Goal: Find specific page/section: Find specific page/section

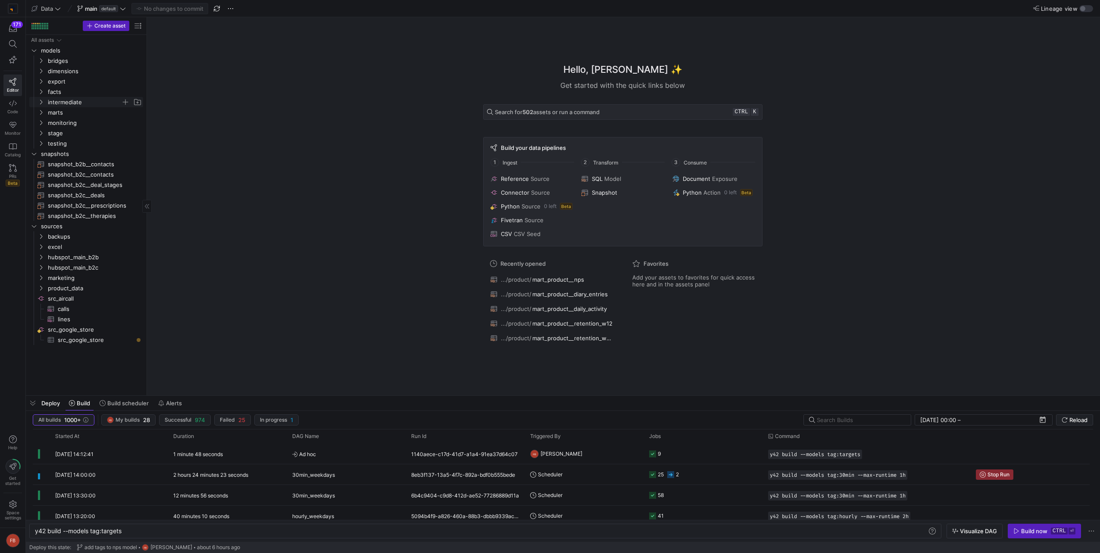
click at [42, 104] on icon "Press SPACE to select this row." at bounding box center [41, 102] width 6 height 5
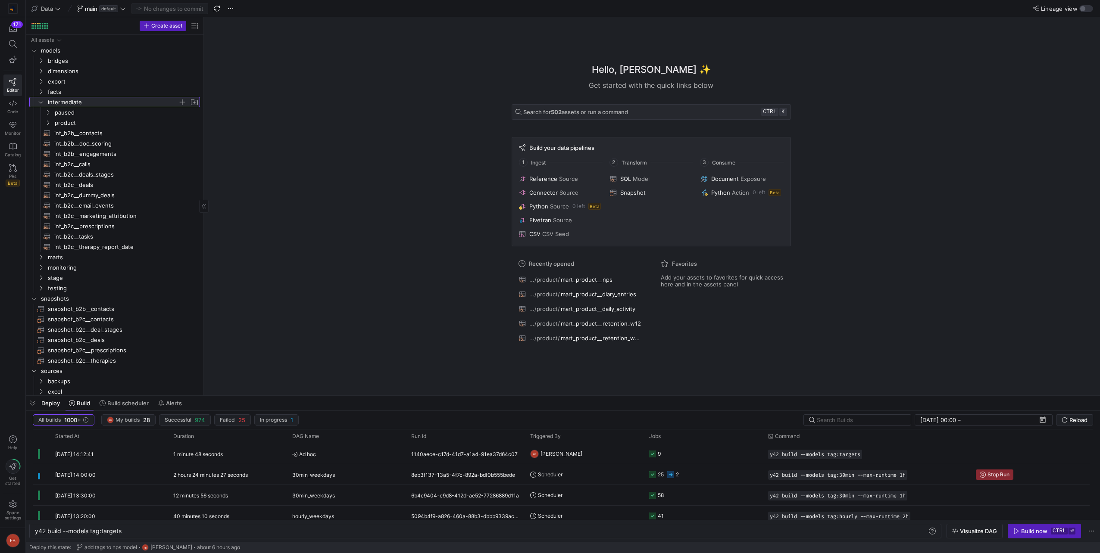
drag, startPoint x: 146, startPoint y: 137, endPoint x: 203, endPoint y: 138, distance: 56.9
click at [44, 123] on span "product" at bounding box center [122, 122] width 156 height 9
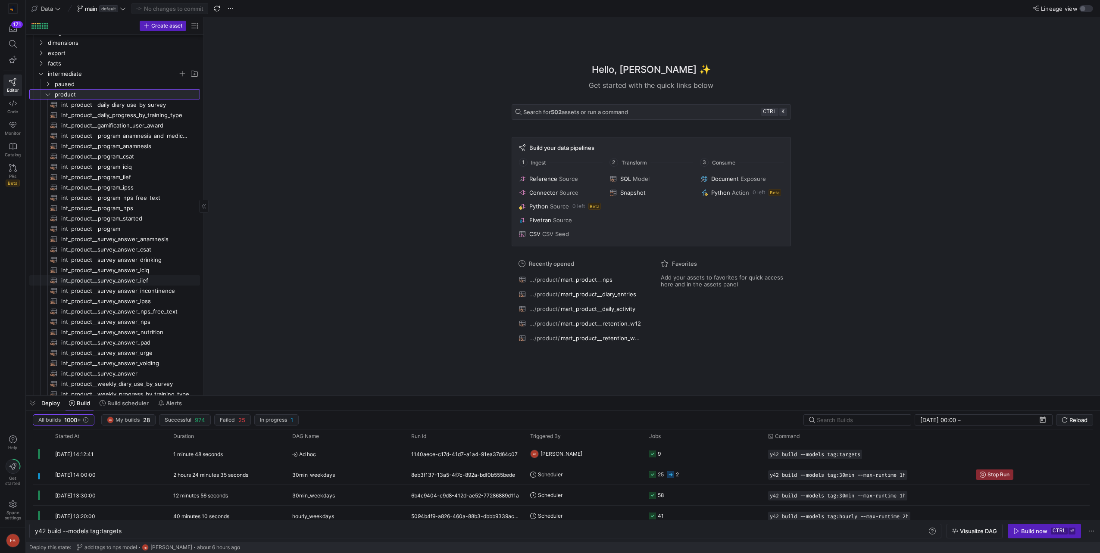
scroll to position [43, 0]
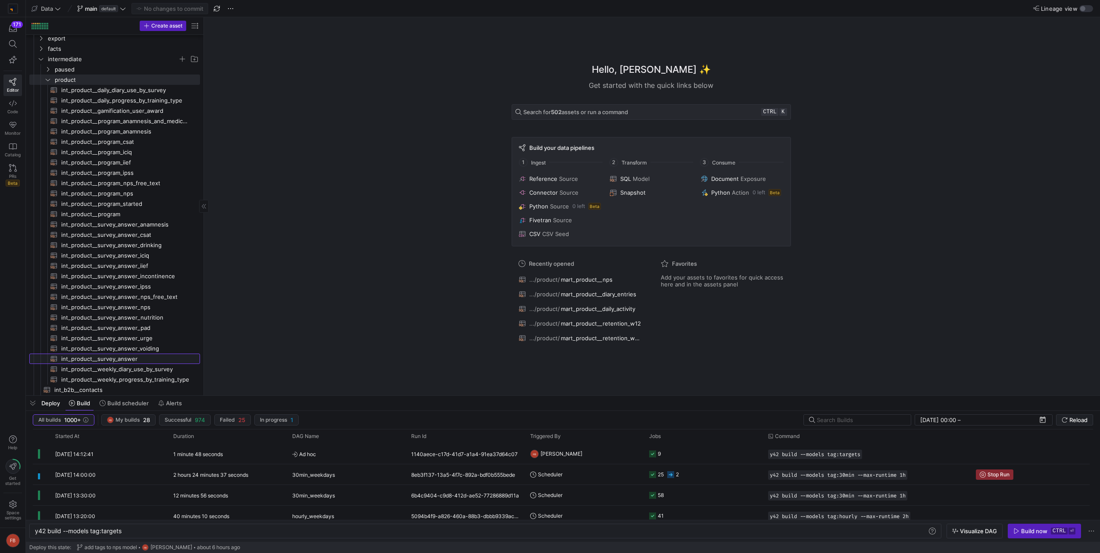
click at [122, 356] on span "int_product__survey_answer​​​​​​​​​​" at bounding box center [125, 359] width 129 height 10
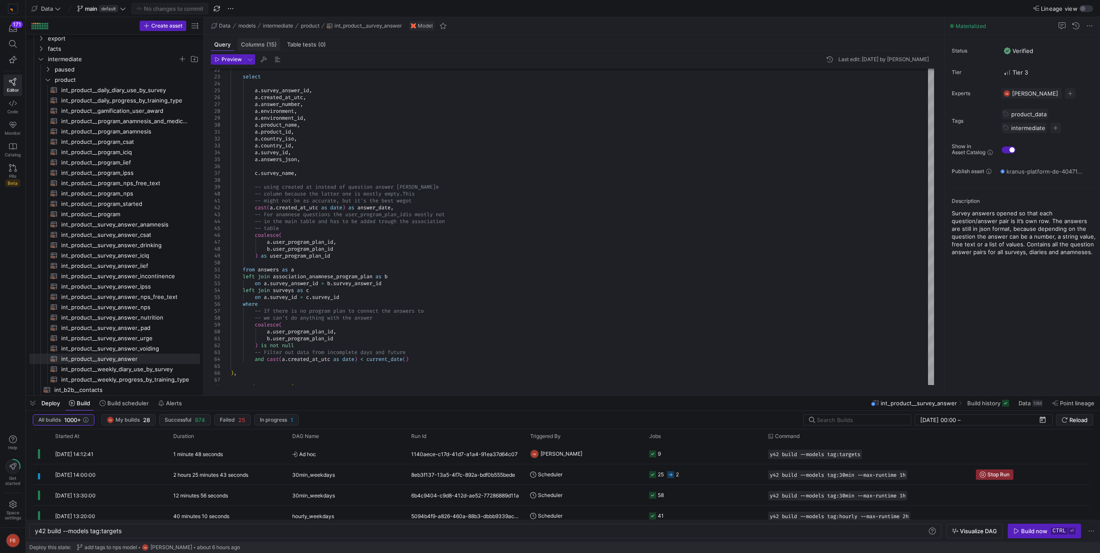
click at [269, 47] on span "(15)" at bounding box center [271, 45] width 10 height 6
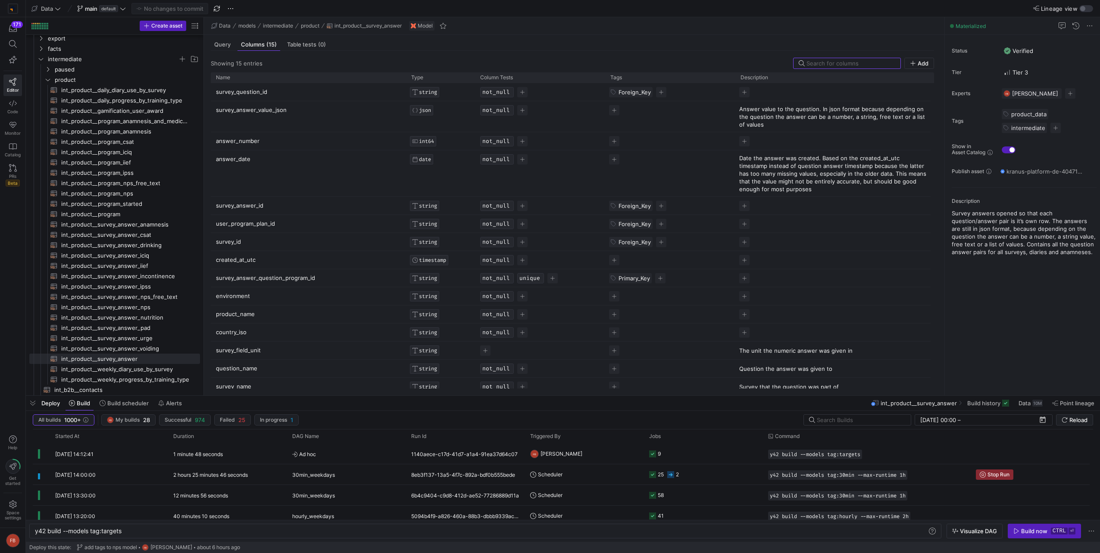
scroll to position [7, 0]
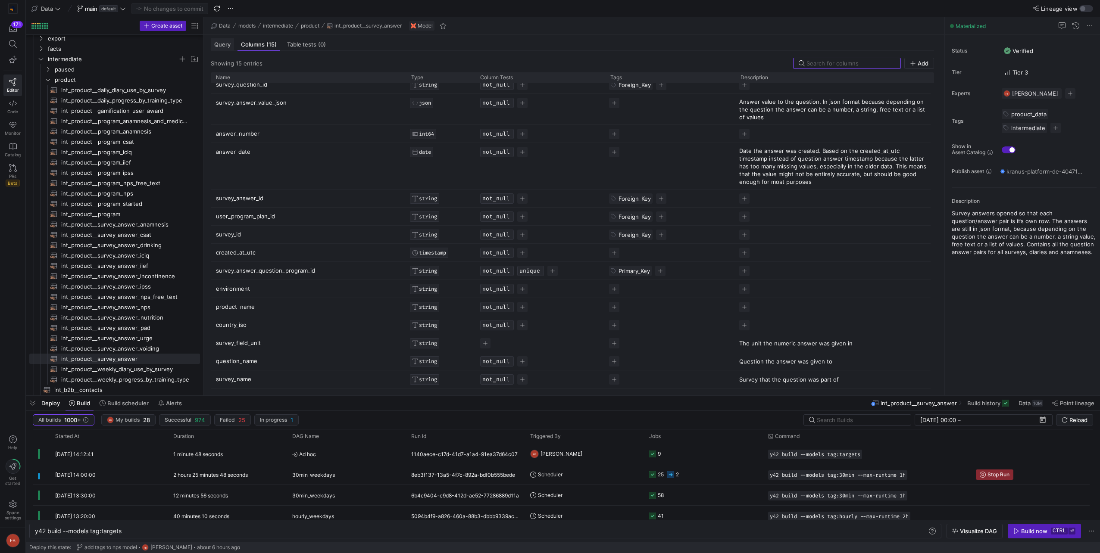
click at [223, 44] on span "Query" at bounding box center [222, 45] width 16 height 6
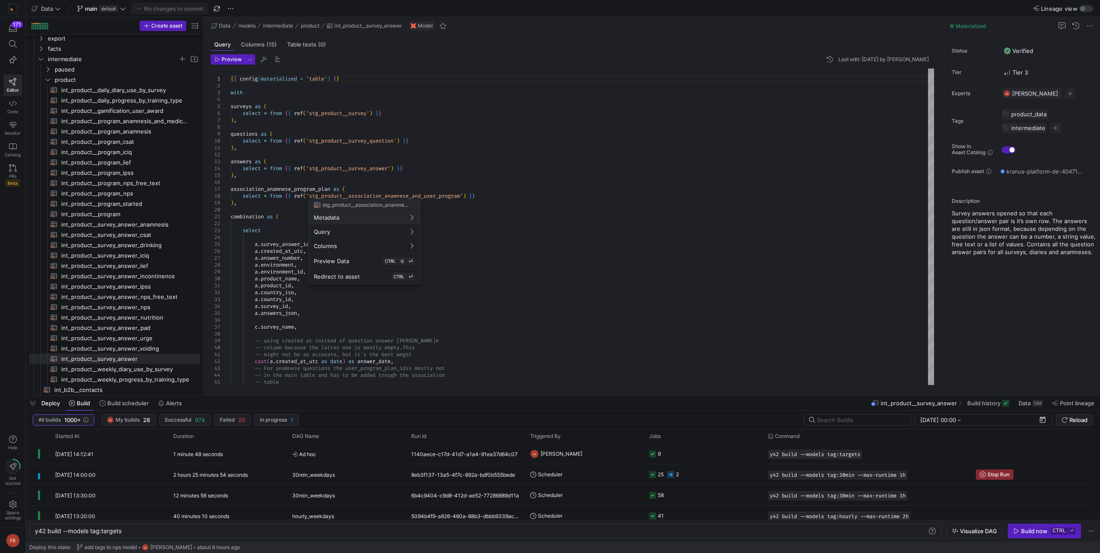
click at [479, 171] on div at bounding box center [550, 276] width 1100 height 553
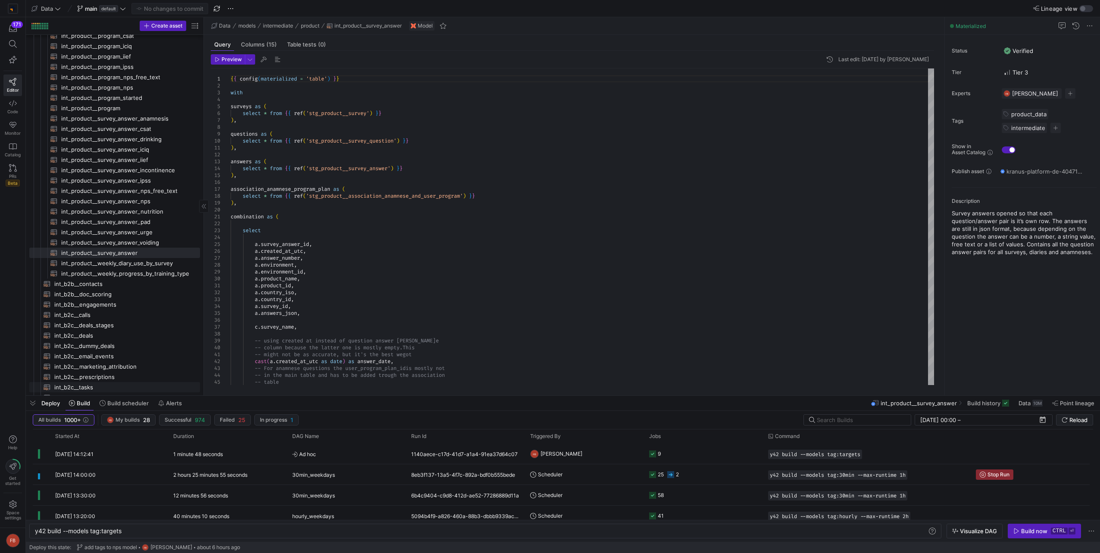
scroll to position [259, 0]
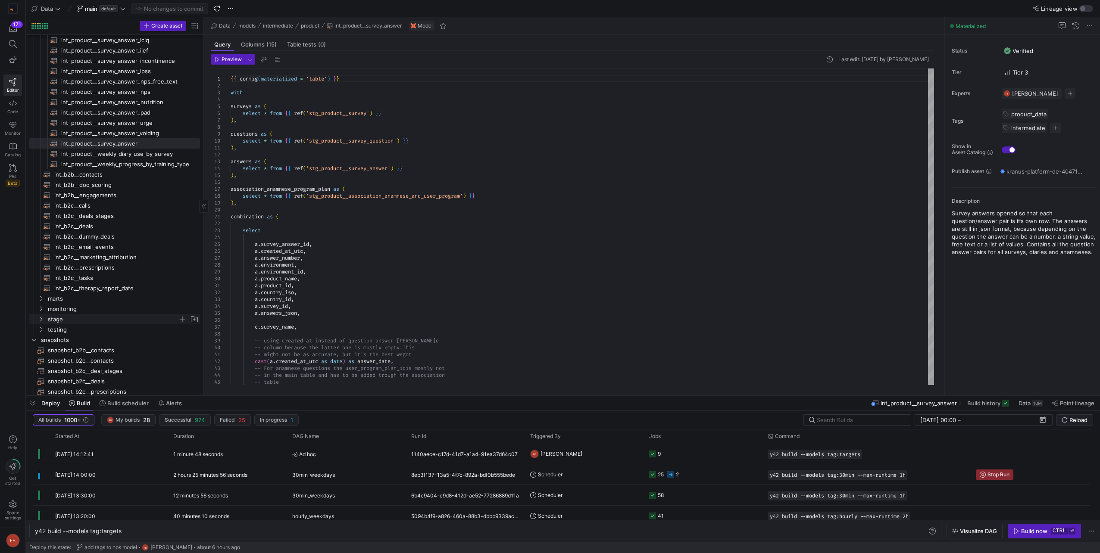
click at [68, 320] on span "stage" at bounding box center [113, 320] width 130 height 10
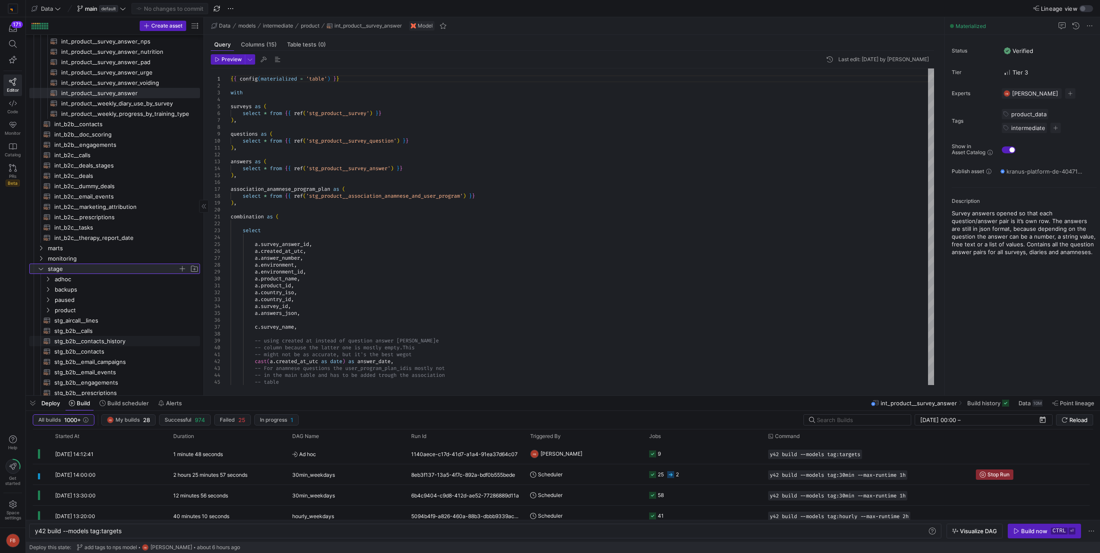
scroll to position [388, 0]
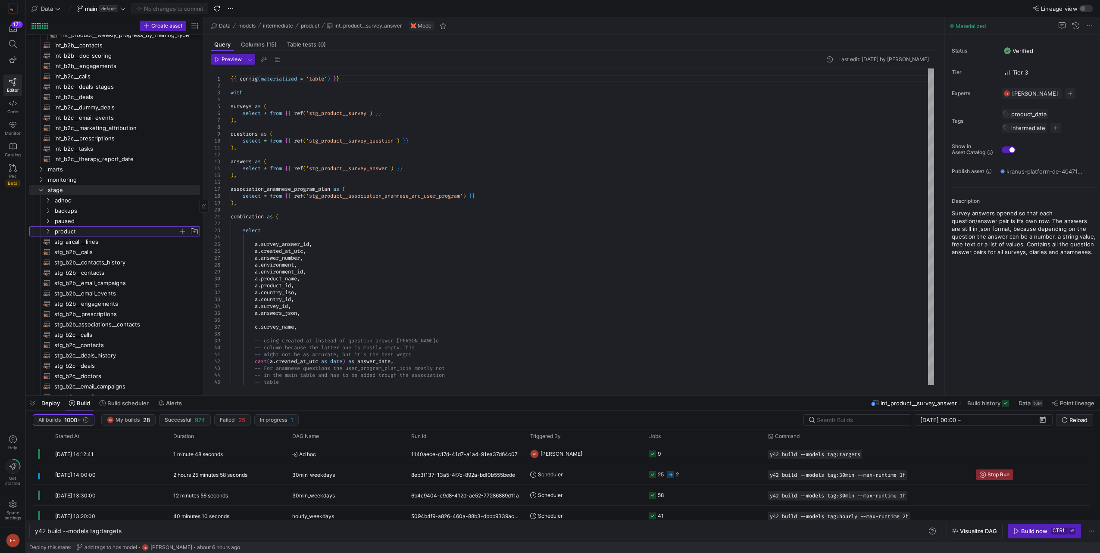
click at [90, 234] on span "product" at bounding box center [116, 232] width 123 height 10
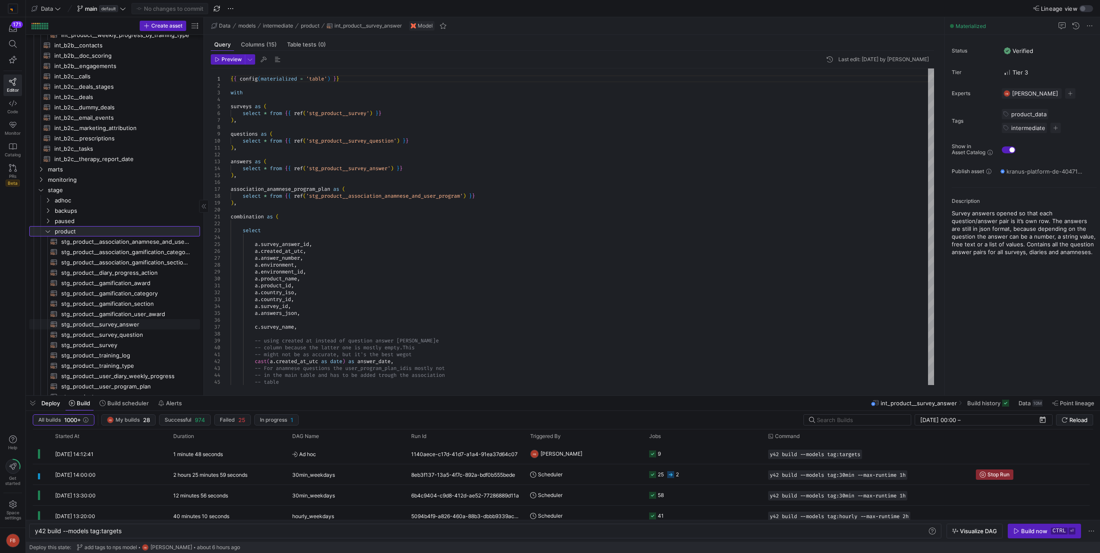
scroll to position [474, 0]
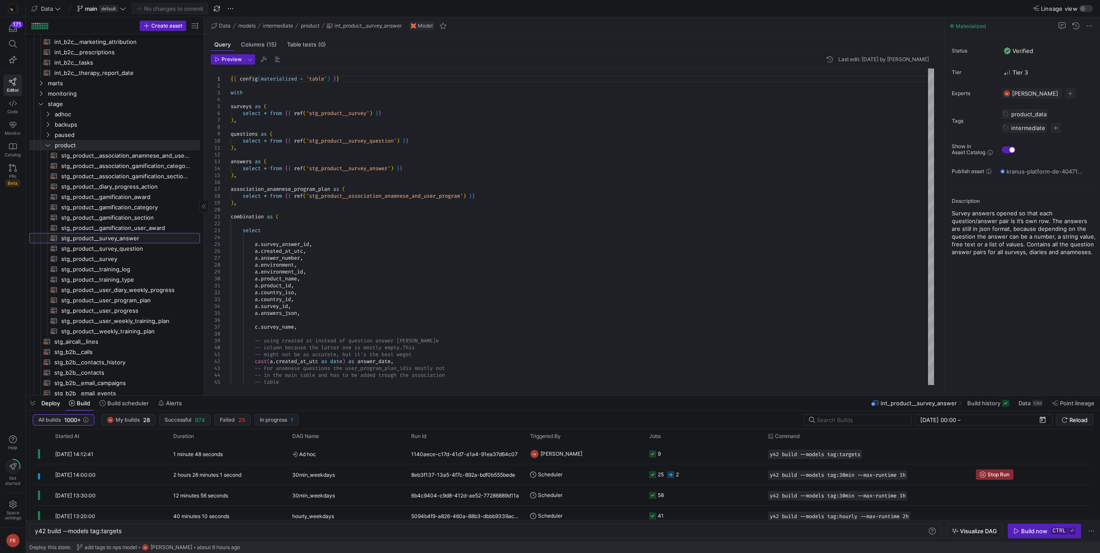
click at [122, 236] on span "stg_product__survey_answer​​​​​​​​​​" at bounding box center [125, 239] width 129 height 10
type textarea "{{ config(materialized = 'table') }} with edera_dev_de as ( select *, 'Edera' a…"
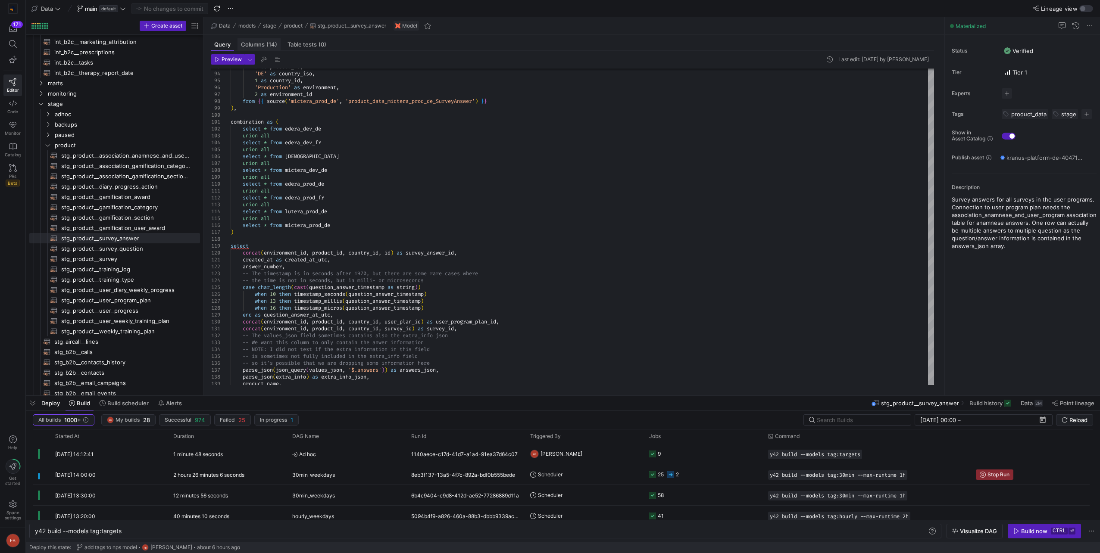
click at [272, 49] on div "Columns (14)" at bounding box center [258, 44] width 43 height 12
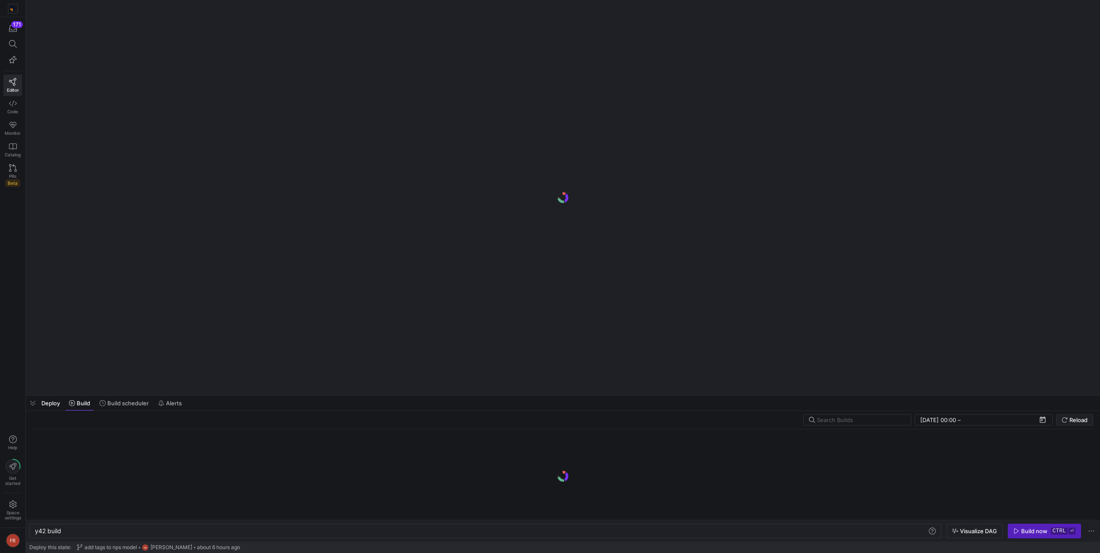
scroll to position [0, 26]
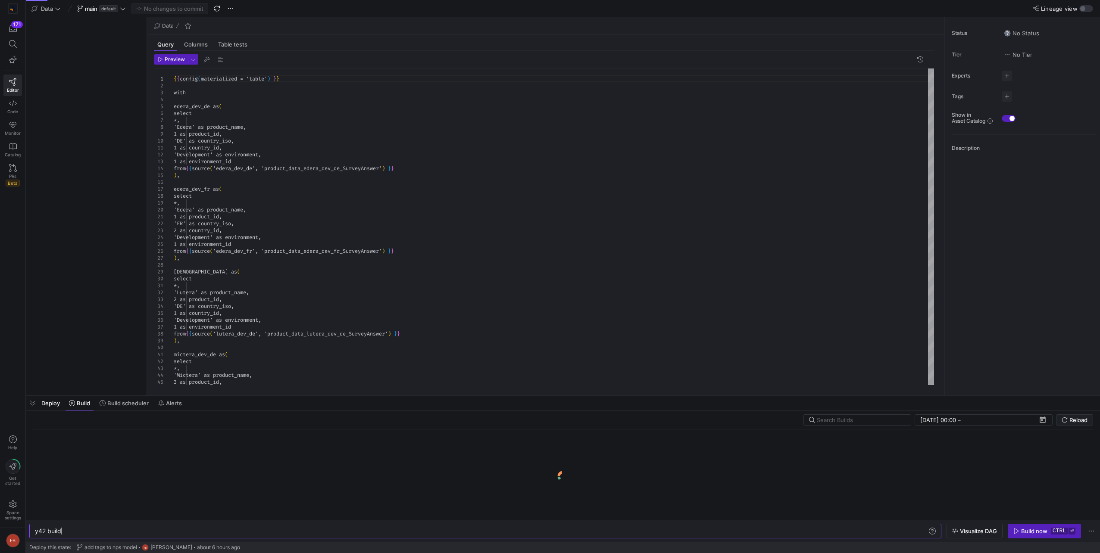
type textarea "y42 build -s stg_product__survey_answer"
